Goal: Task Accomplishment & Management: Use online tool/utility

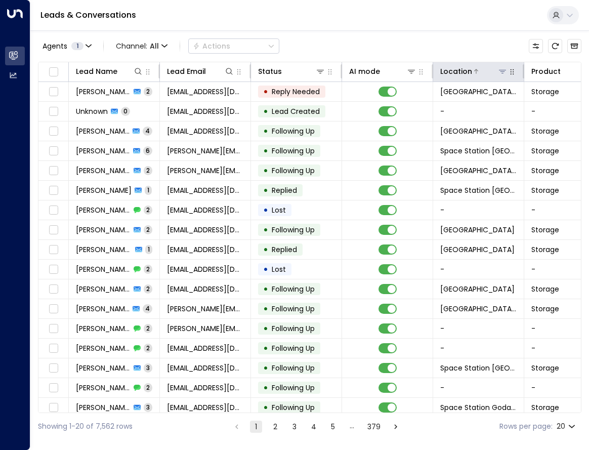
click at [502, 69] on icon at bounding box center [502, 71] width 8 height 8
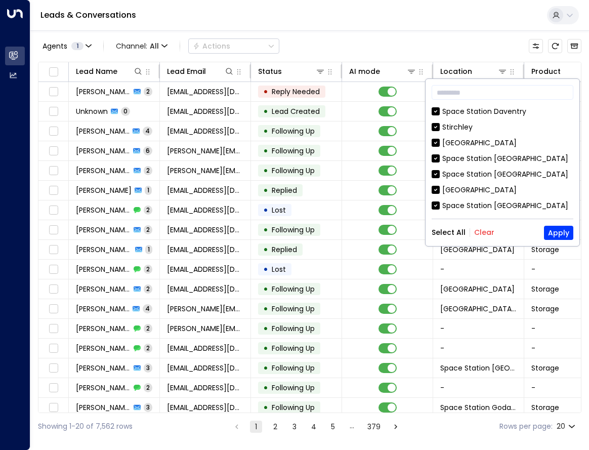
click at [487, 224] on div "​ [GEOGRAPHIC_DATA] [GEOGRAPHIC_DATA] [GEOGRAPHIC_DATA] [GEOGRAPHIC_DATA] [GEOG…" at bounding box center [502, 162] width 154 height 167
click at [487, 228] on button "Clear" at bounding box center [484, 232] width 20 height 8
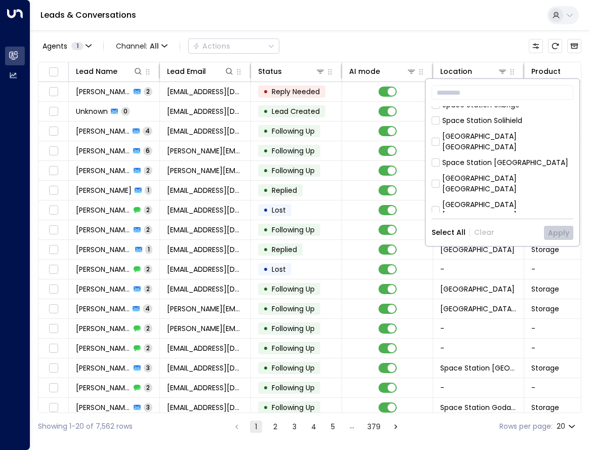
scroll to position [253, 0]
click at [519, 130] on div "[GEOGRAPHIC_DATA] [GEOGRAPHIC_DATA]" at bounding box center [507, 140] width 131 height 21
click at [550, 226] on button "Apply" at bounding box center [558, 233] width 29 height 14
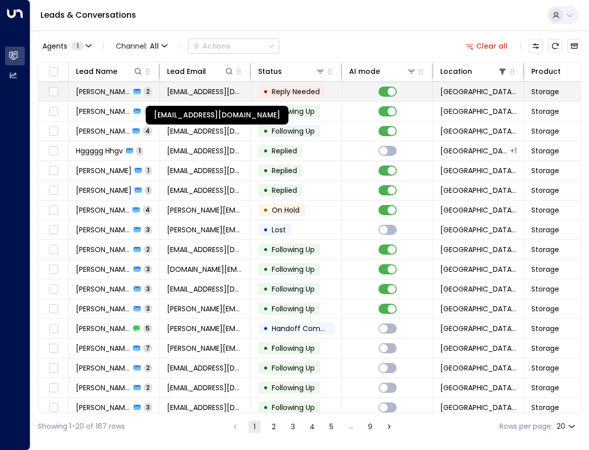
click at [220, 96] on span "[EMAIL_ADDRESS][DOMAIN_NAME]" at bounding box center [205, 91] width 76 height 10
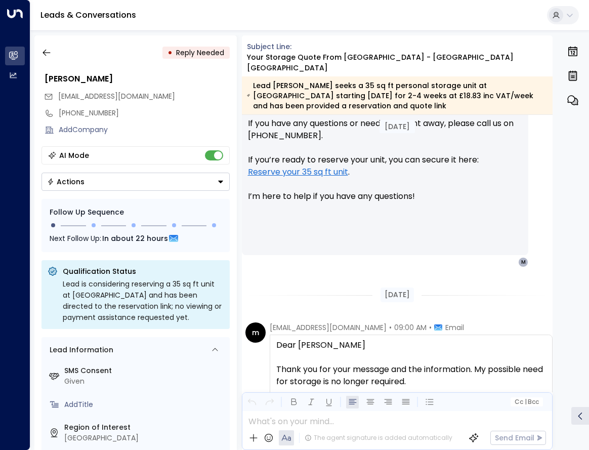
scroll to position [759, 0]
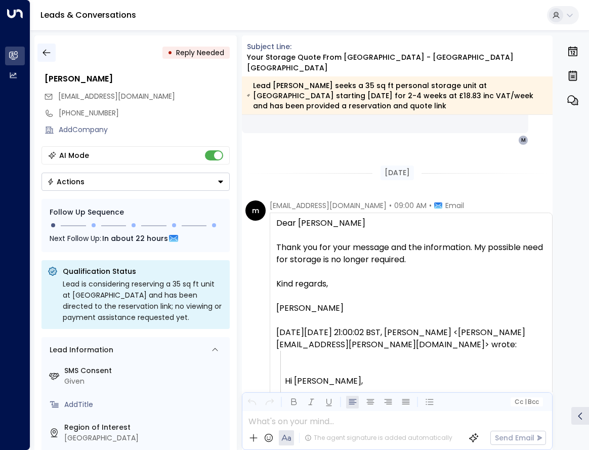
click at [50, 52] on icon "button" at bounding box center [46, 53] width 10 height 10
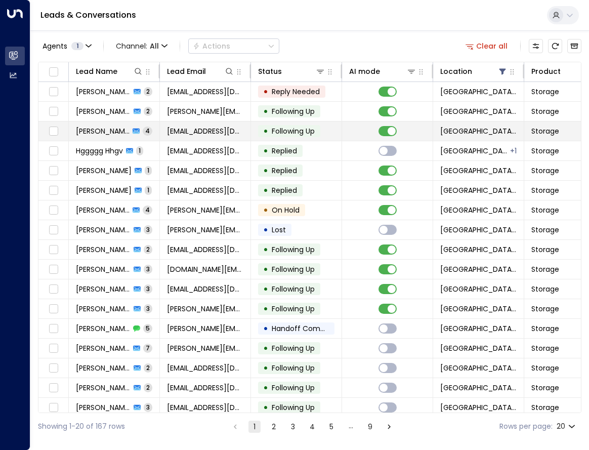
click at [351, 134] on td at bounding box center [387, 130] width 91 height 19
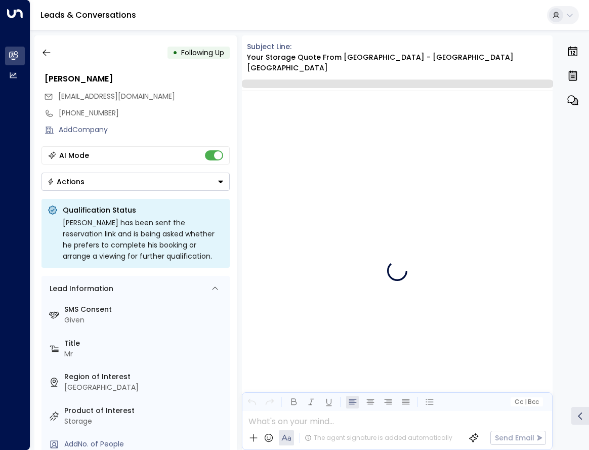
scroll to position [1751, 0]
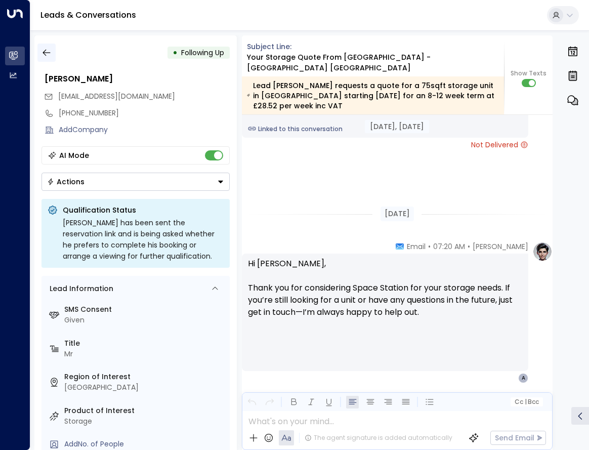
click at [49, 50] on icon "button" at bounding box center [46, 53] width 10 height 10
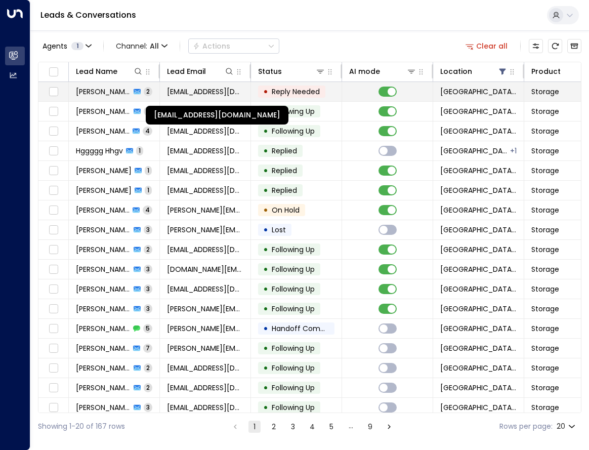
click at [206, 93] on span "[EMAIL_ADDRESS][DOMAIN_NAME]" at bounding box center [205, 91] width 76 height 10
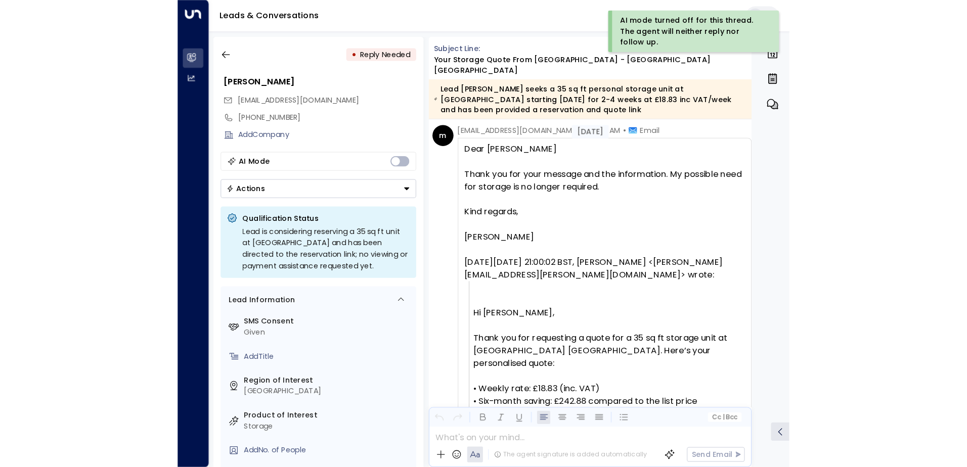
scroll to position [842, 0]
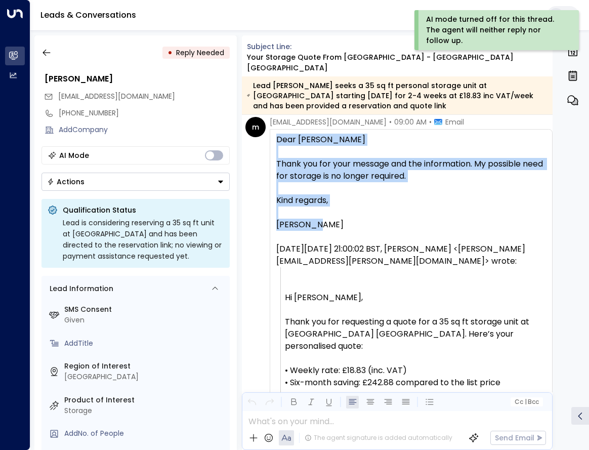
drag, startPoint x: 330, startPoint y: 207, endPoint x: 266, endPoint y: 120, distance: 107.8
copy div "Dear [PERSON_NAME] Thank you for your message and the information. My possible …"
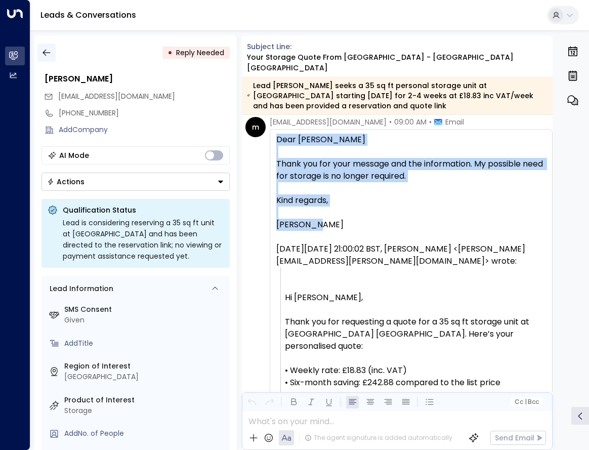
click at [50, 46] on button "button" at bounding box center [46, 52] width 18 height 18
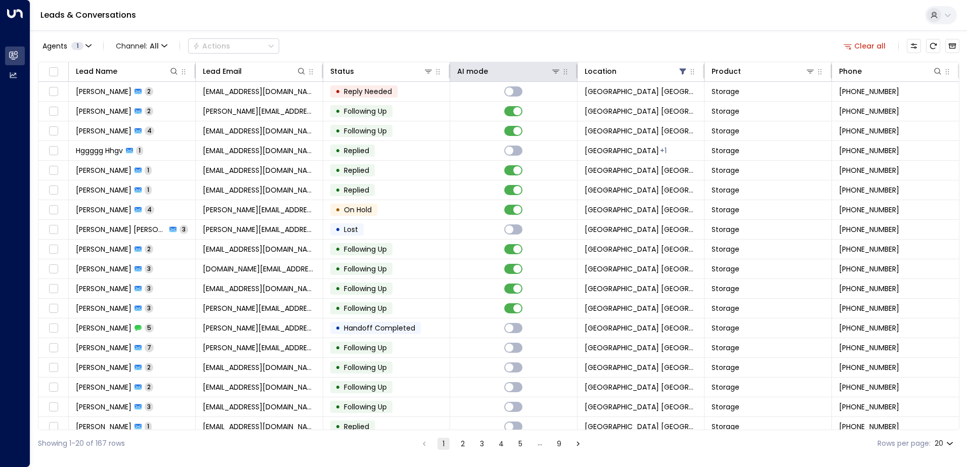
click at [478, 78] on th "AI mode" at bounding box center [513, 72] width 127 height 20
click at [490, 71] on icon at bounding box center [492, 71] width 4 height 5
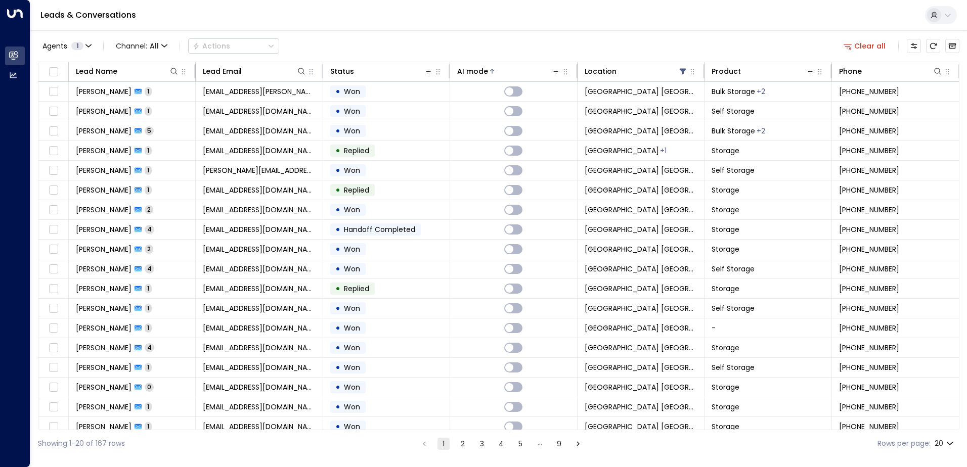
click at [493, 62] on div "Lead Name Lead Email Status AI mode Location Product Phone [PERSON_NAME] 1 [EMA…" at bounding box center [498, 246] width 921 height 369
click at [492, 67] on div at bounding box center [524, 71] width 72 height 10
